Goal: Task Accomplishment & Management: Complete application form

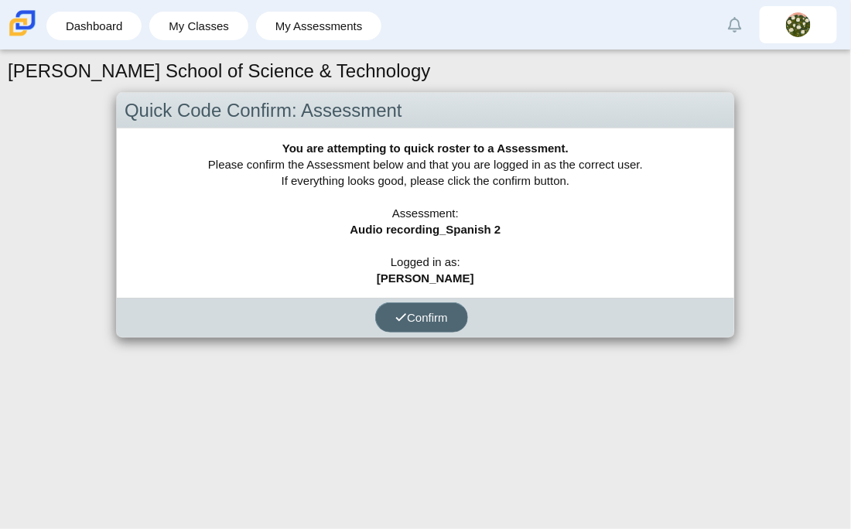
click at [399, 320] on icon "submit" at bounding box center [401, 318] width 12 height 12
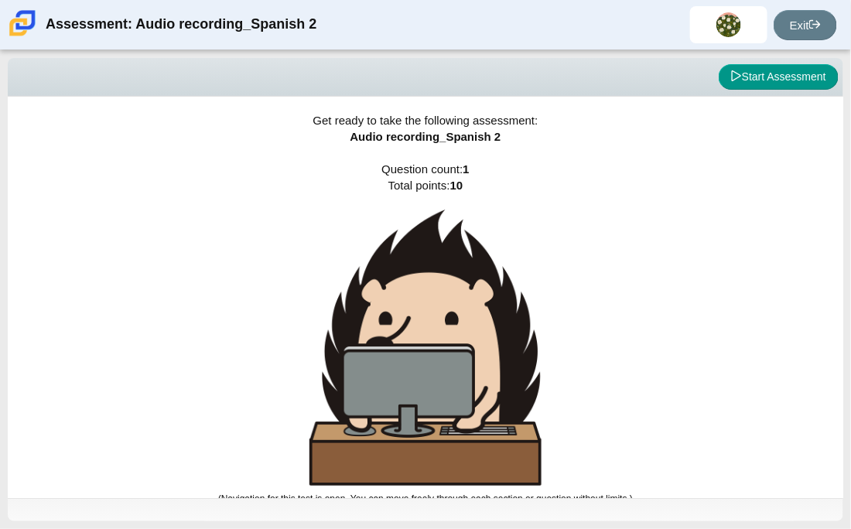
scroll to position [9, 0]
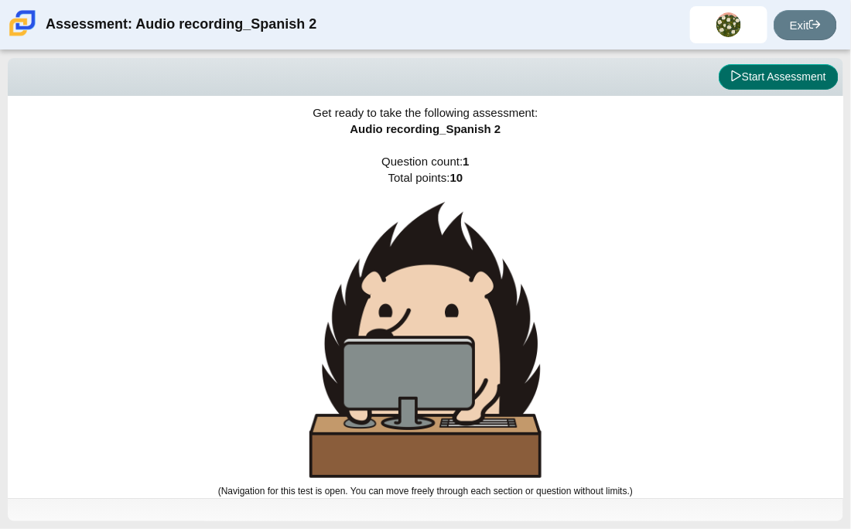
click at [793, 66] on button "Start Assessment" at bounding box center [779, 77] width 120 height 26
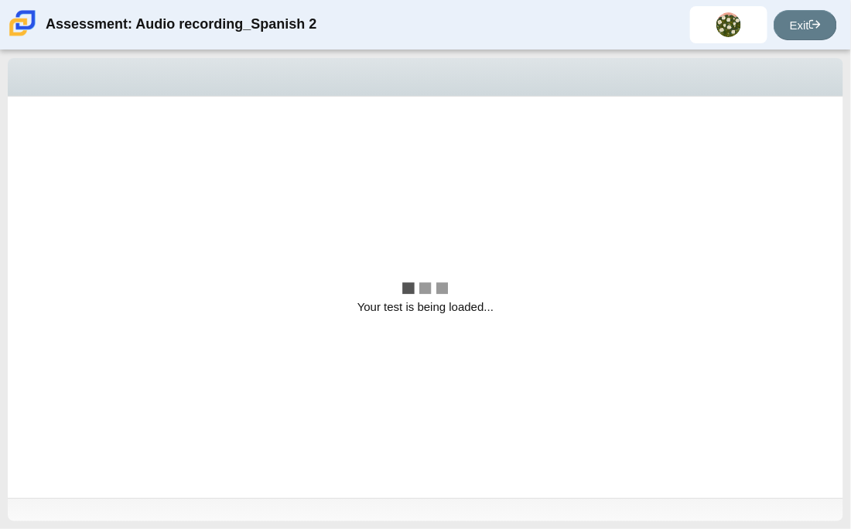
scroll to position [0, 0]
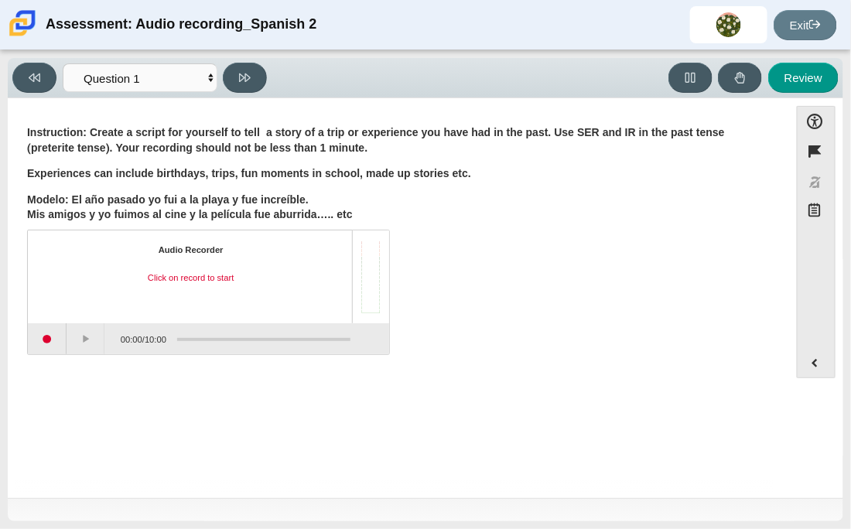
click at [255, 268] on div "Audio Recorder Click on record to start" at bounding box center [191, 277] width 298 height 65
click at [50, 341] on button "Start recording" at bounding box center [47, 339] width 39 height 31
click at [79, 337] on button "Pause" at bounding box center [87, 339] width 39 height 31
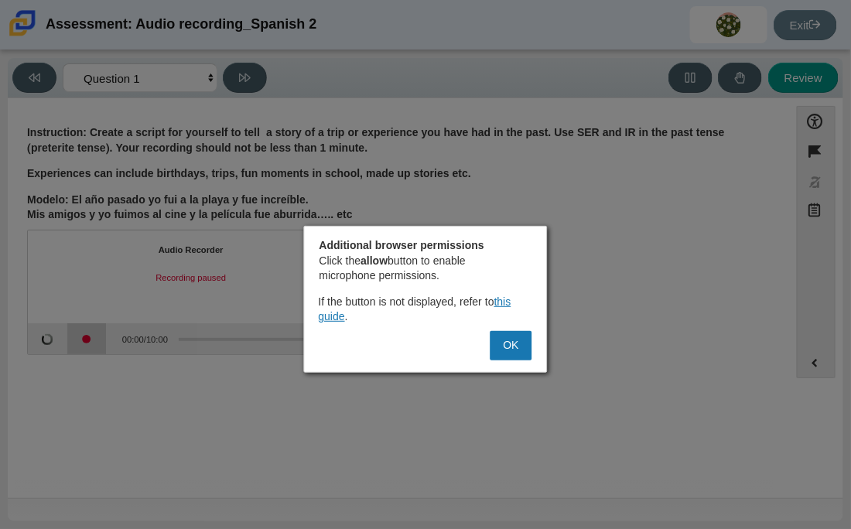
click at [79, 346] on div at bounding box center [425, 264] width 851 height 529
click at [500, 356] on button "OK" at bounding box center [512, 345] width 42 height 29
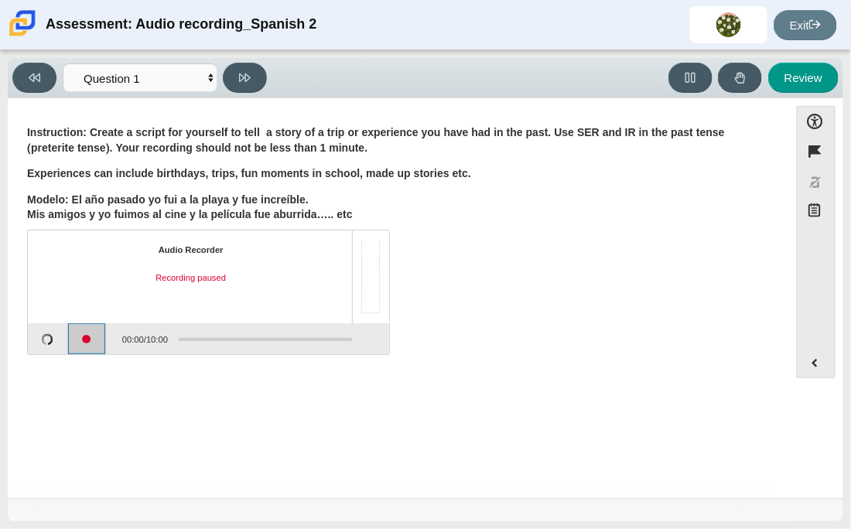
click at [78, 335] on button "Continue recording" at bounding box center [87, 339] width 39 height 31
click at [74, 338] on button "Pause" at bounding box center [87, 339] width 39 height 31
click at [36, 342] on button "Stop recording" at bounding box center [48, 339] width 40 height 31
click at [56, 340] on button "Stop recording" at bounding box center [47, 339] width 39 height 31
click at [187, 258] on div "Audio Recorder Click on play to start playback" at bounding box center [191, 277] width 298 height 65
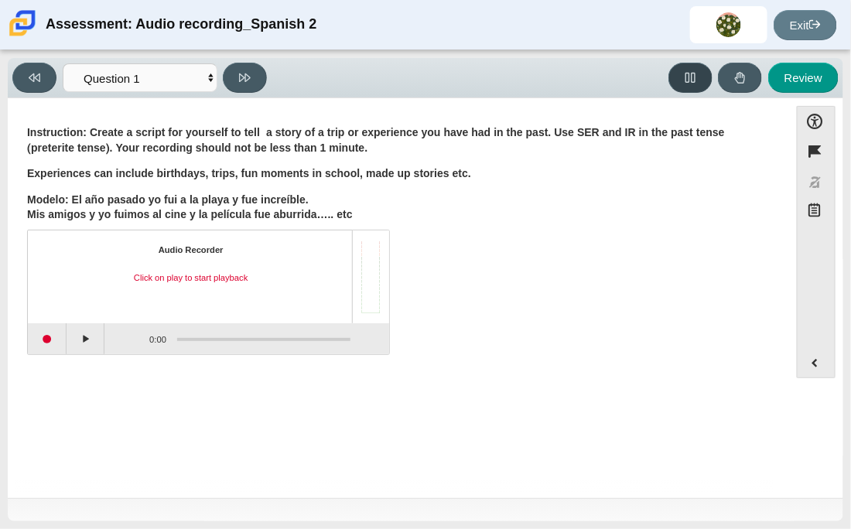
click at [683, 77] on button at bounding box center [691, 78] width 44 height 30
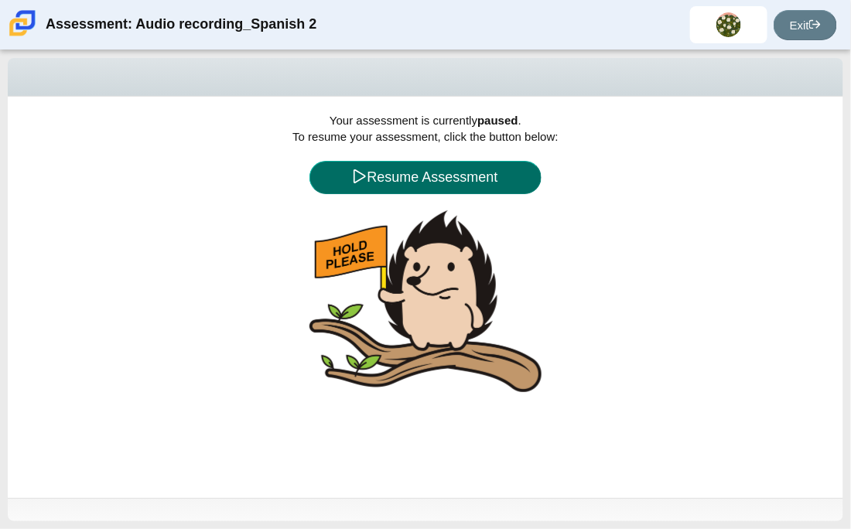
click at [450, 162] on button "Resume Assessment" at bounding box center [426, 177] width 232 height 33
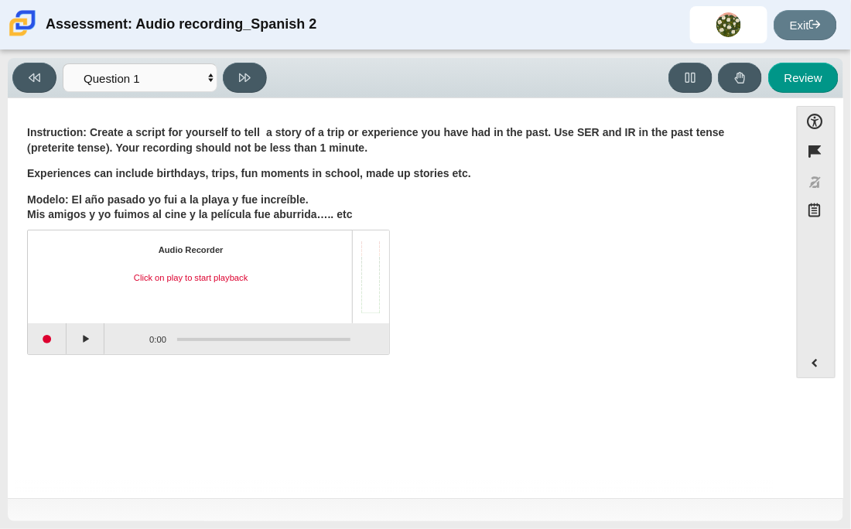
click at [168, 280] on div "Click on play to start playback" at bounding box center [191, 278] width 298 height 12
click at [183, 279] on div "Click on play to start playback" at bounding box center [191, 278] width 298 height 12
click at [73, 337] on button "Play" at bounding box center [86, 339] width 39 height 31
click at [73, 337] on button "Loading" at bounding box center [86, 339] width 39 height 31
click at [81, 328] on button "Loading" at bounding box center [86, 339] width 39 height 31
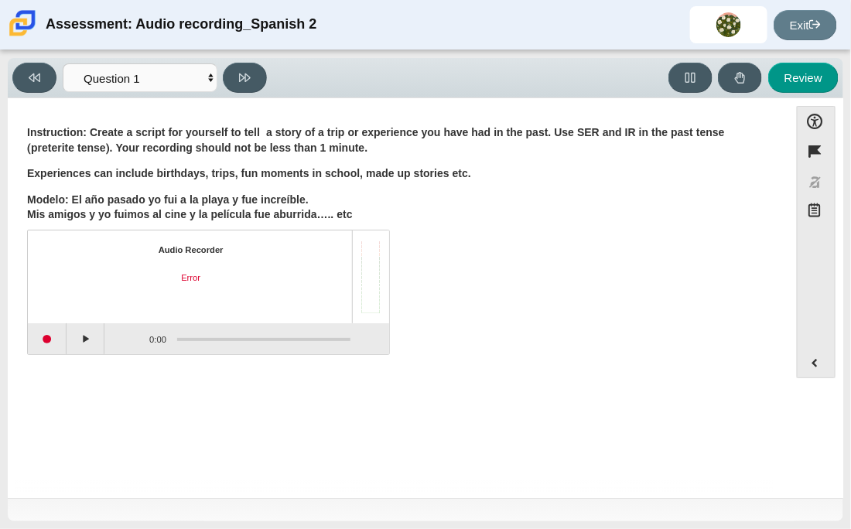
click at [84, 302] on div "Audio Recorder Error" at bounding box center [191, 277] width 298 height 65
click at [224, 312] on div "Audio Recorder Error" at bounding box center [208, 277] width 361 height 93
click at [52, 336] on button "Start recording" at bounding box center [47, 339] width 39 height 31
click at [82, 335] on button "Pause" at bounding box center [86, 339] width 39 height 31
click at [42, 340] on button "Stop recording" at bounding box center [47, 339] width 39 height 31
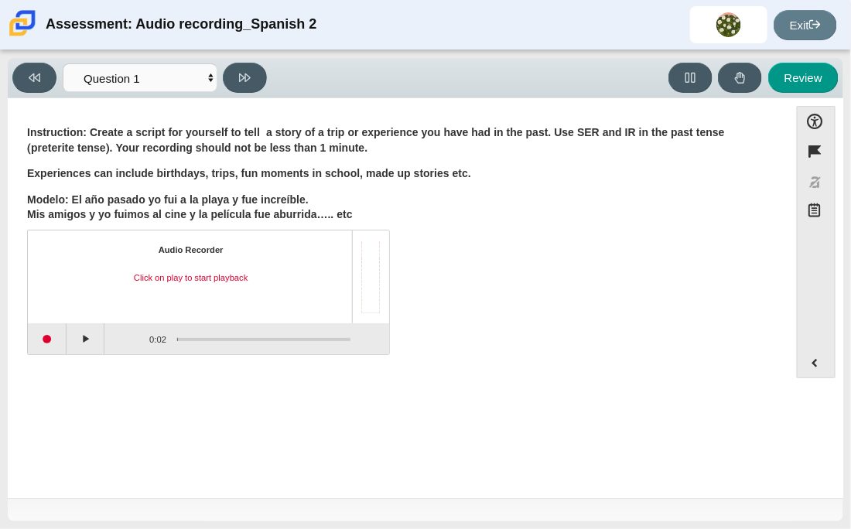
click at [303, 293] on div "Audio Recorder Click on play to start playback" at bounding box center [191, 277] width 298 height 65
click at [46, 347] on button "Start recording" at bounding box center [47, 339] width 39 height 31
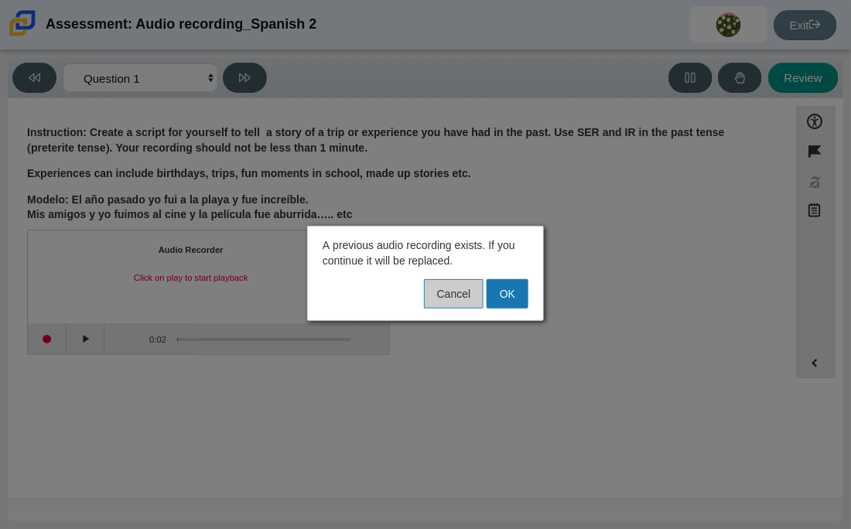
click at [468, 301] on button "Cancel" at bounding box center [454, 293] width 60 height 29
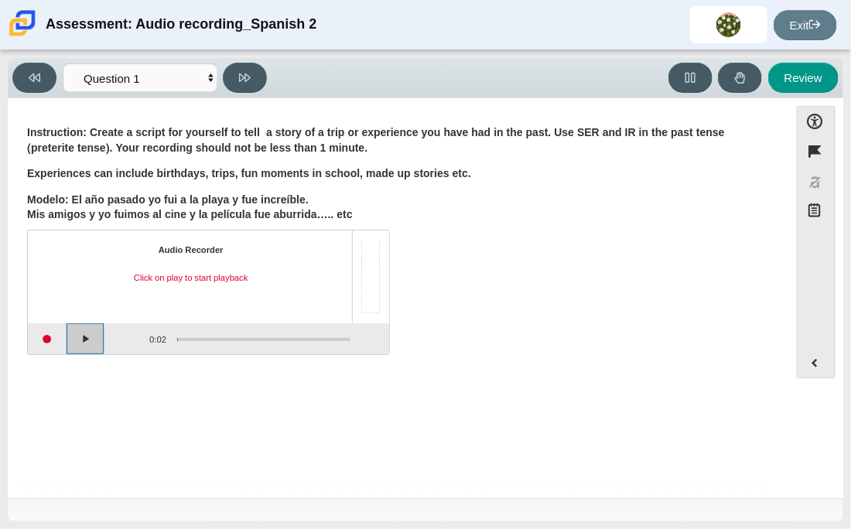
click at [94, 336] on button "Play" at bounding box center [86, 339] width 39 height 31
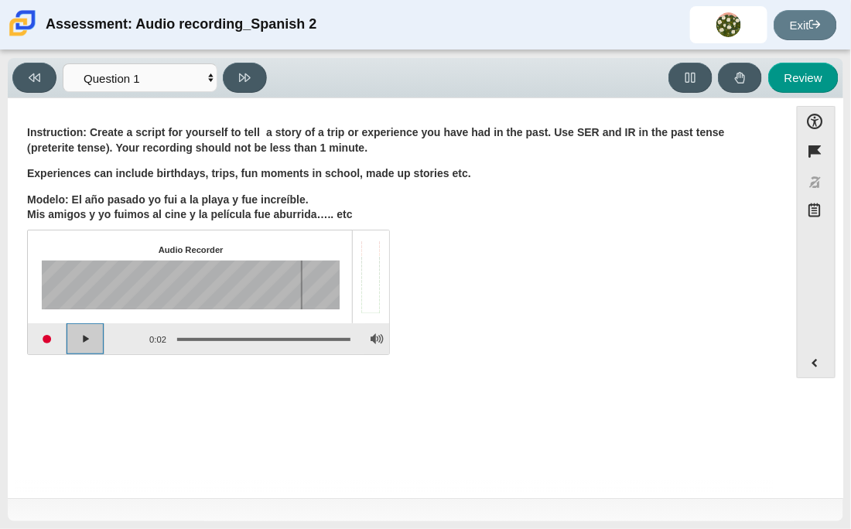
click at [79, 339] on button "Play" at bounding box center [86, 339] width 39 height 31
click at [58, 340] on button "Start recording" at bounding box center [47, 339] width 39 height 31
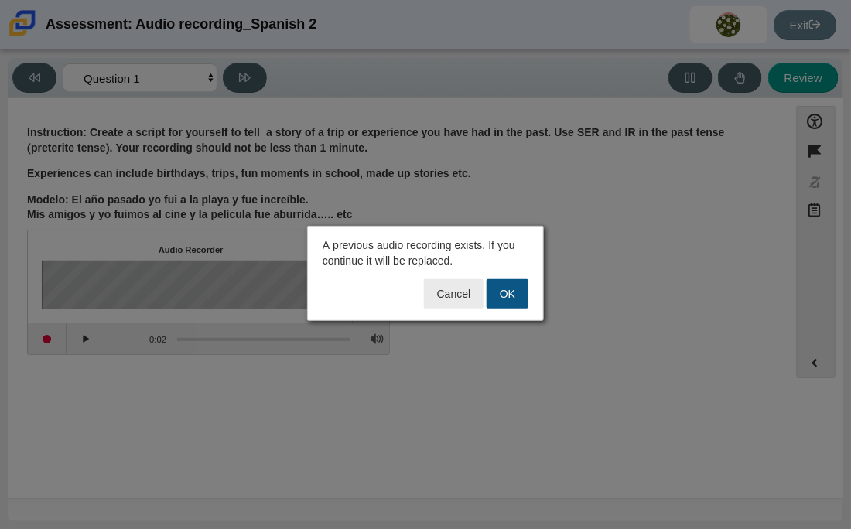
click at [515, 293] on button "OK" at bounding box center [508, 293] width 42 height 29
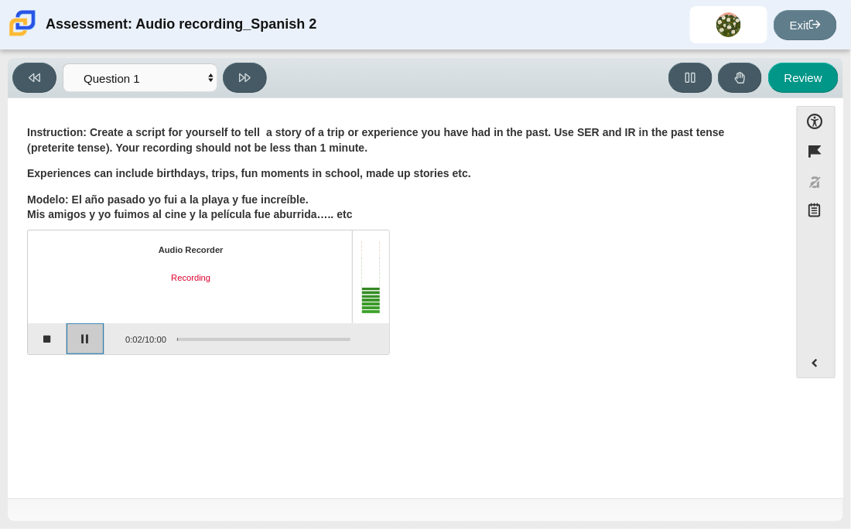
click at [89, 327] on button "Pause" at bounding box center [86, 339] width 39 height 31
click at [32, 343] on button "Stop recording" at bounding box center [47, 339] width 39 height 31
click at [77, 337] on button "Play" at bounding box center [86, 339] width 39 height 31
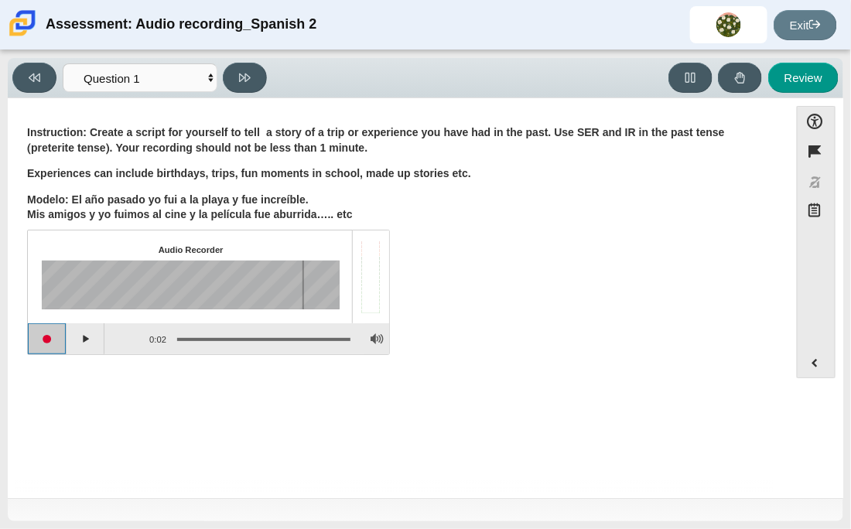
click at [50, 337] on button "Start recording" at bounding box center [47, 339] width 39 height 31
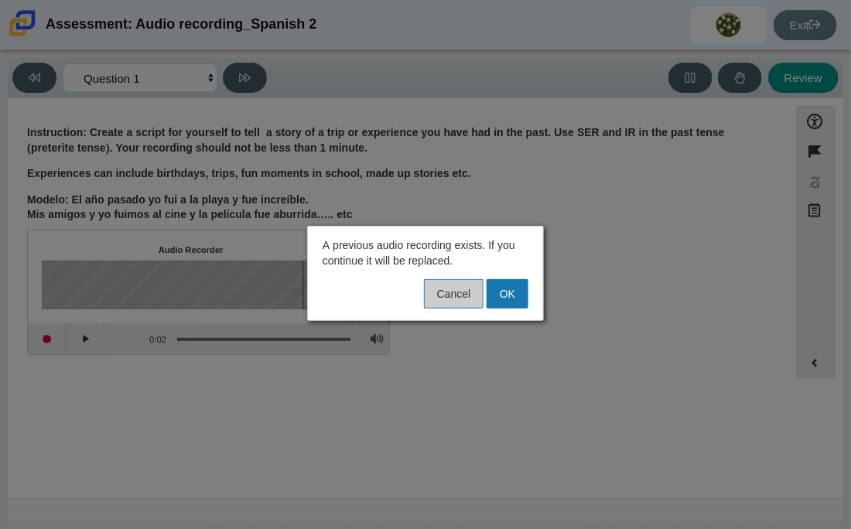
click at [465, 305] on button "Cancel" at bounding box center [454, 293] width 60 height 29
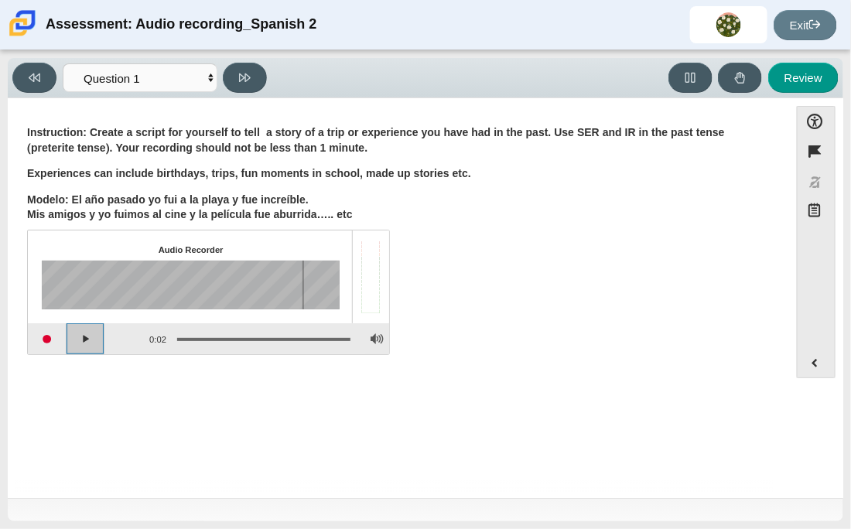
click at [99, 339] on button "Play" at bounding box center [86, 339] width 39 height 31
click at [99, 339] on button "Pause playback" at bounding box center [86, 339] width 39 height 31
click at [35, 334] on button "Start recording" at bounding box center [47, 339] width 39 height 31
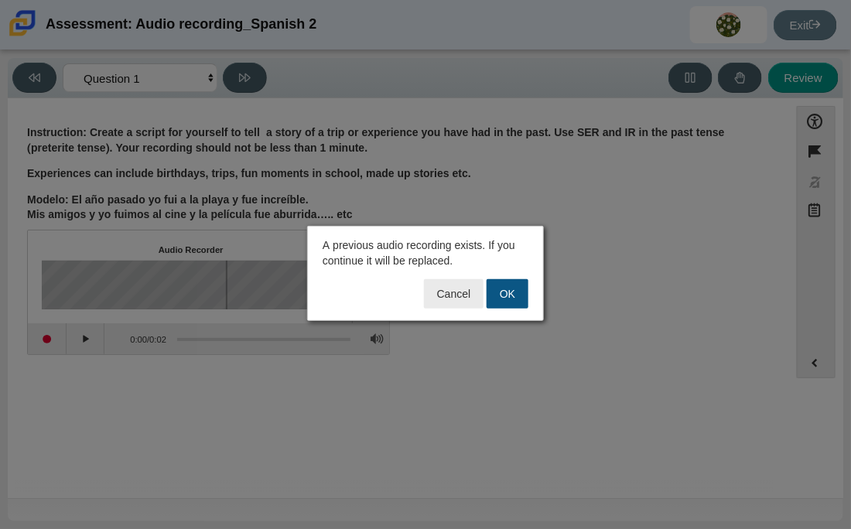
click at [505, 300] on button "OK" at bounding box center [508, 293] width 42 height 29
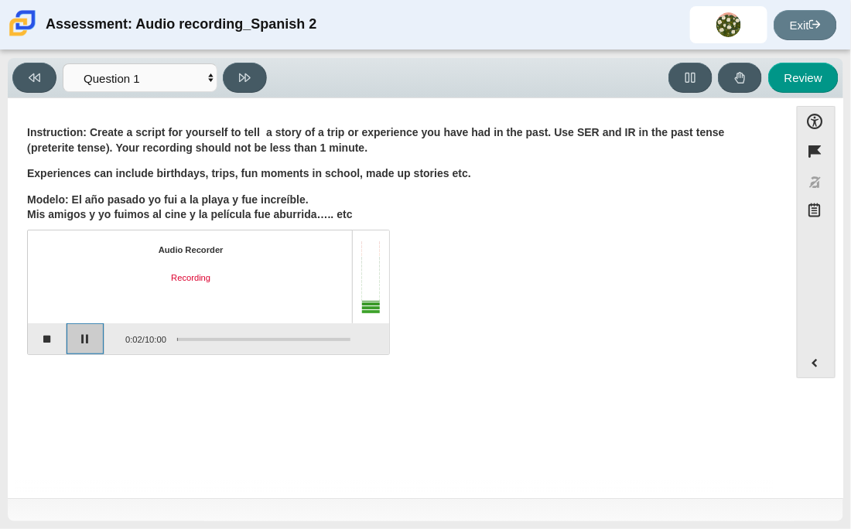
click at [73, 337] on button "Pause" at bounding box center [86, 339] width 39 height 31
click at [53, 343] on button "Stop recording" at bounding box center [47, 339] width 39 height 31
click at [91, 337] on button "Play" at bounding box center [86, 339] width 39 height 31
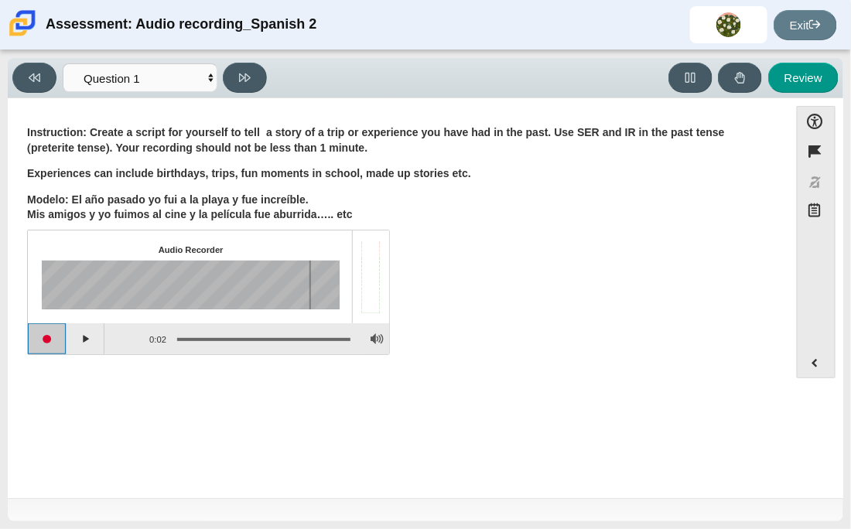
click at [56, 341] on button "Start recording" at bounding box center [47, 339] width 39 height 31
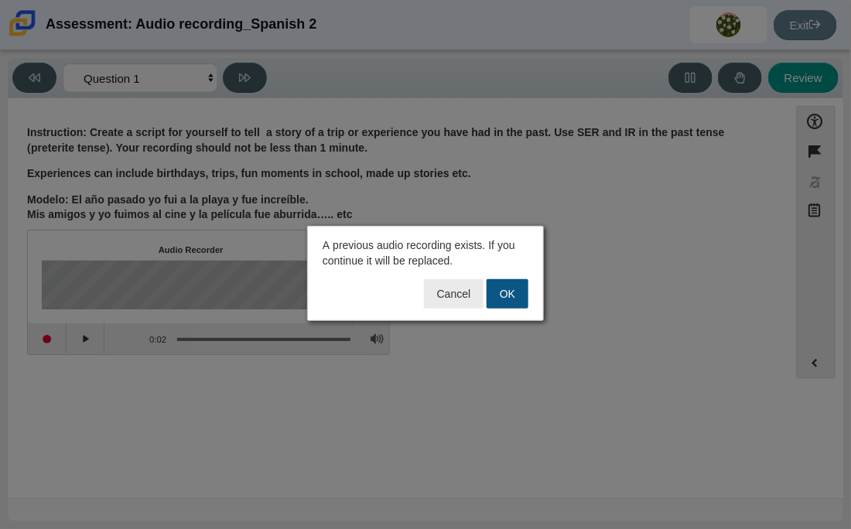
click at [519, 293] on button "OK" at bounding box center [508, 293] width 42 height 29
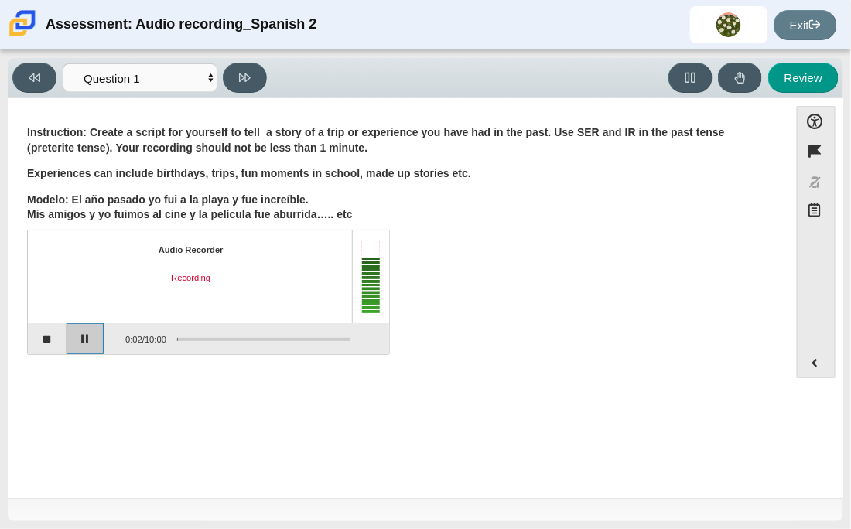
click at [68, 343] on button "Pause" at bounding box center [86, 339] width 39 height 31
click at [45, 346] on button "Stop recording" at bounding box center [47, 339] width 39 height 31
click at [56, 336] on button "Start recording" at bounding box center [47, 339] width 39 height 31
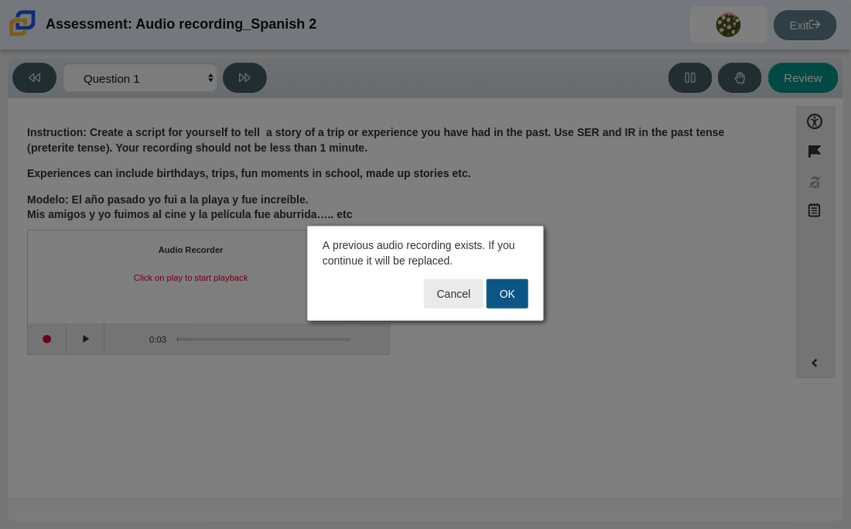
click at [493, 300] on button "OK" at bounding box center [508, 293] width 42 height 29
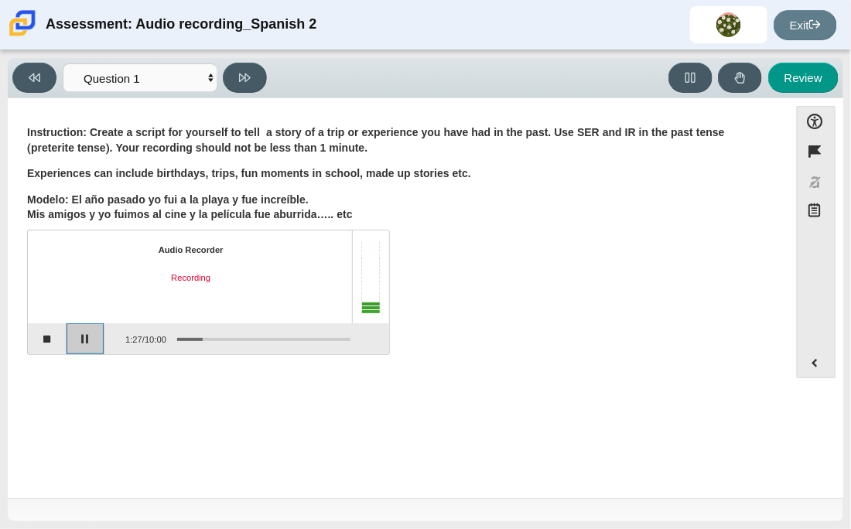
click at [90, 340] on button "Pause" at bounding box center [86, 339] width 39 height 31
click at [811, 78] on button "Review" at bounding box center [804, 78] width 70 height 30
select select "review"
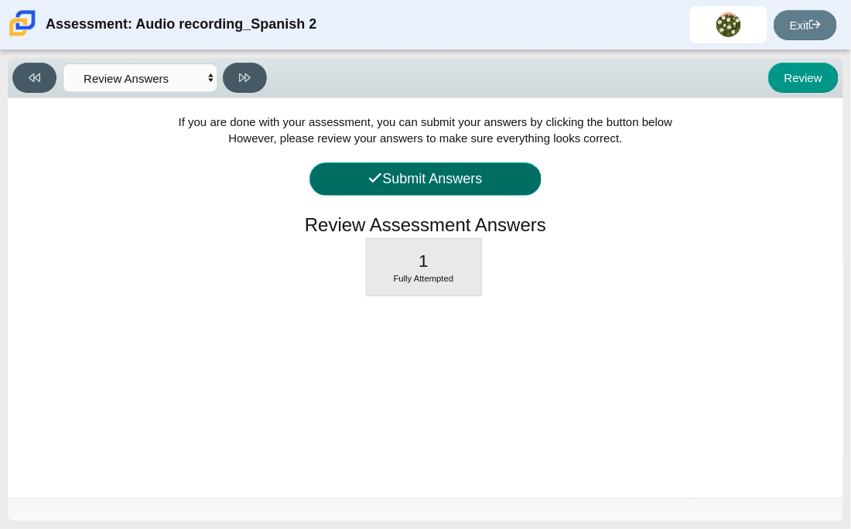
click at [501, 170] on button "Submit Answers" at bounding box center [426, 179] width 232 height 33
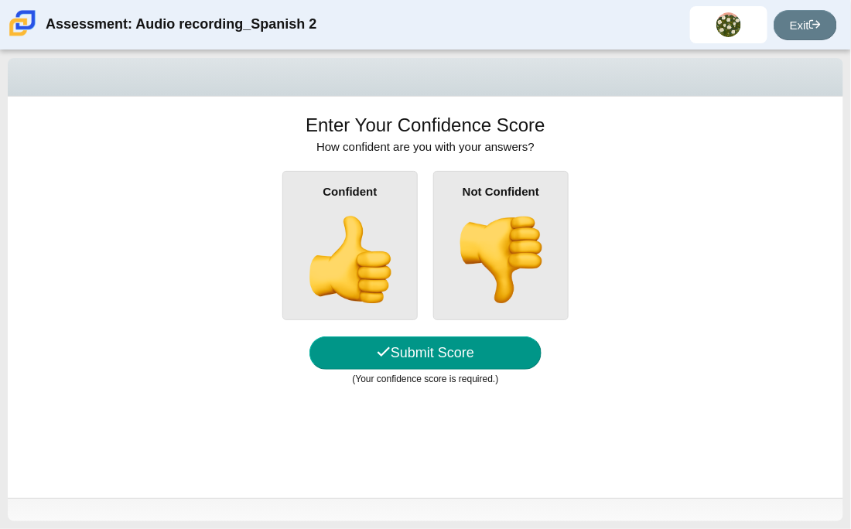
click at [515, 243] on img at bounding box center [501, 260] width 88 height 88
click at [0, 0] on input "Not Confident" at bounding box center [0, 0] width 0 height 0
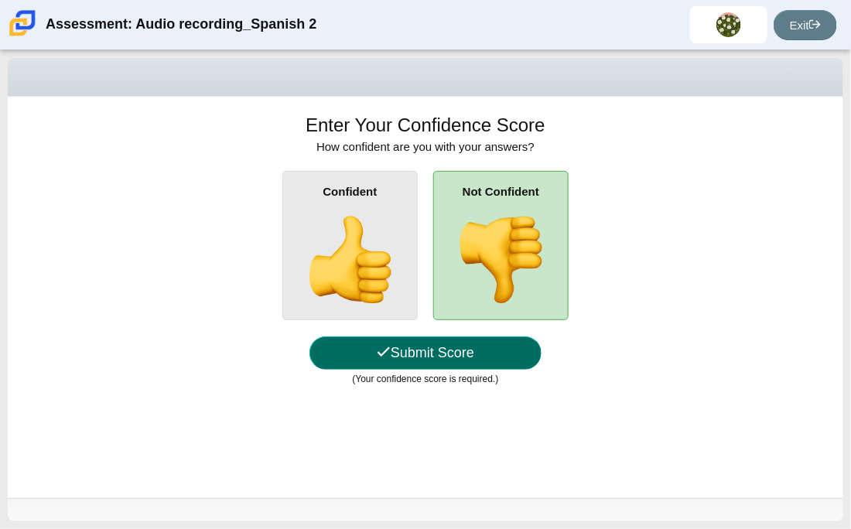
click at [445, 358] on button "Submit Score" at bounding box center [426, 353] width 232 height 33
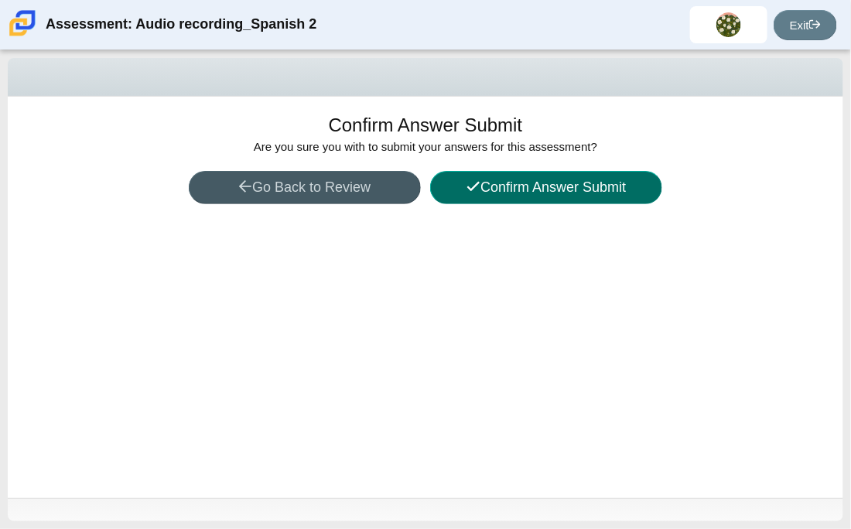
click at [540, 190] on button "Confirm Answer Submit" at bounding box center [546, 187] width 232 height 33
